Goal: Find contact information: Find contact information

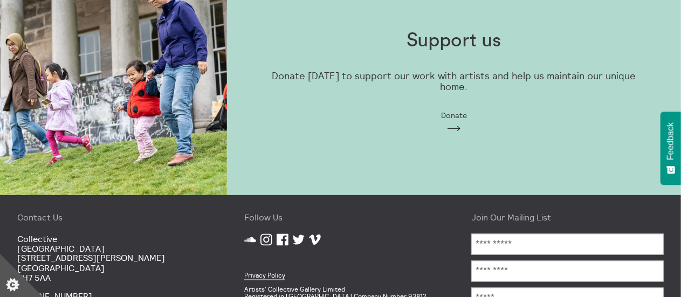
scroll to position [871, 0]
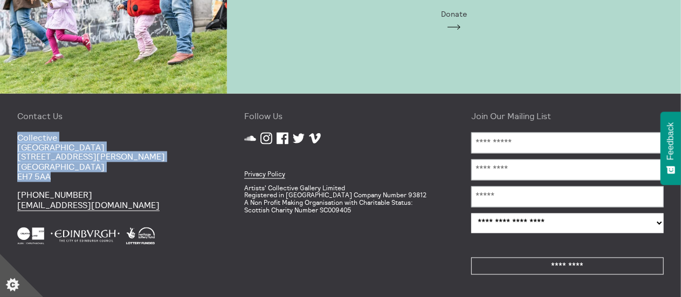
drag, startPoint x: 57, startPoint y: 176, endPoint x: 13, endPoint y: 138, distance: 58.5
click at [13, 138] on div "Contact Us [GEOGRAPHIC_DATA] [STREET_ADDRESS][PERSON_NAME] [PHONE_NUMBER] [EMAI…" at bounding box center [113, 196] width 227 height 204
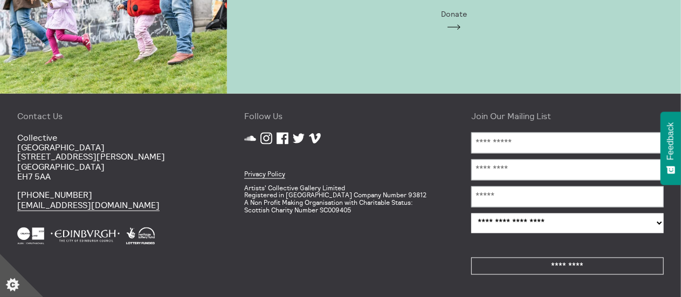
click at [70, 181] on div "Contact Us [GEOGRAPHIC_DATA] [STREET_ADDRESS][PERSON_NAME] [PHONE_NUMBER] [EMAI…" at bounding box center [113, 196] width 227 height 204
click at [58, 176] on p "[GEOGRAPHIC_DATA] [STREET_ADDRESS][PERSON_NAME]" at bounding box center [113, 158] width 193 height 50
click at [98, 179] on p "[GEOGRAPHIC_DATA] [STREET_ADDRESS][PERSON_NAME]" at bounding box center [113, 158] width 193 height 50
drag, startPoint x: 58, startPoint y: 176, endPoint x: 16, endPoint y: 177, distance: 41.5
click at [16, 177] on div "Contact Us [GEOGRAPHIC_DATA] [STREET_ADDRESS][PERSON_NAME] [PHONE_NUMBER] [EMAI…" at bounding box center [113, 196] width 227 height 204
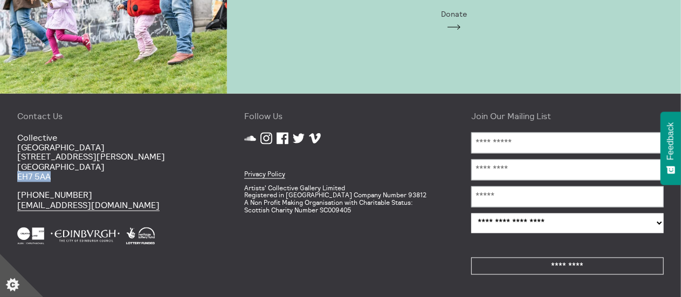
copy p "EH7 5AA"
